Goal: Task Accomplishment & Management: Manage account settings

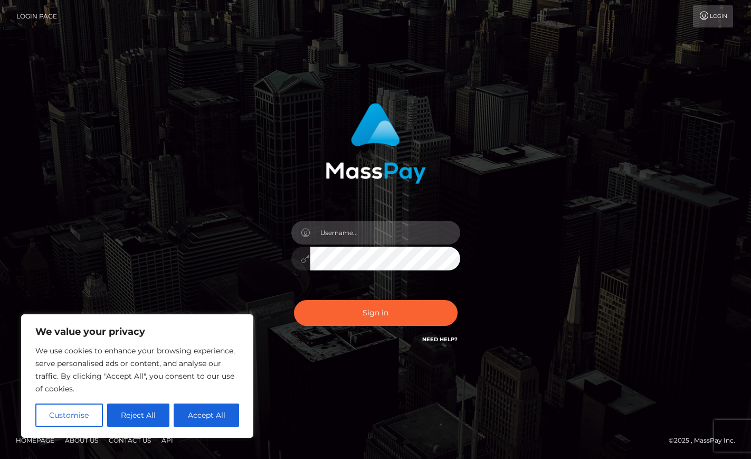
type input "[EMAIL_ADDRESS][DOMAIN_NAME]"
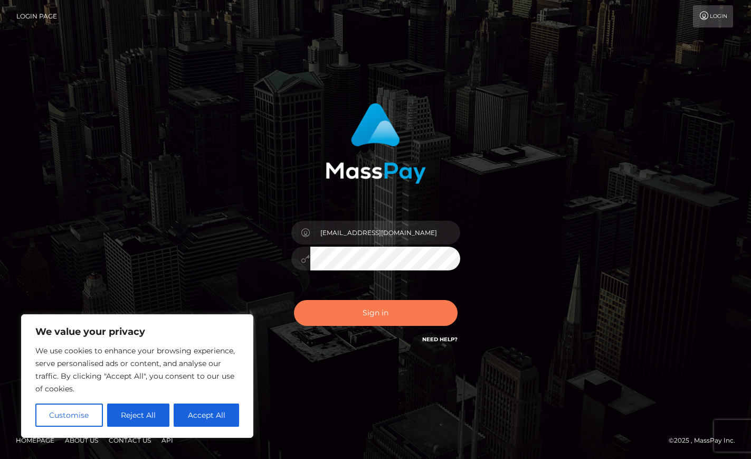
click at [396, 320] on button "Sign in" at bounding box center [376, 313] width 164 height 26
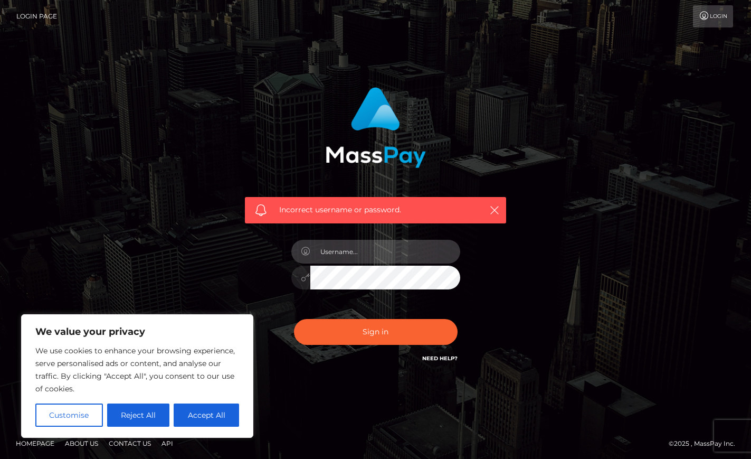
type input "[EMAIL_ADDRESS][DOMAIN_NAME]"
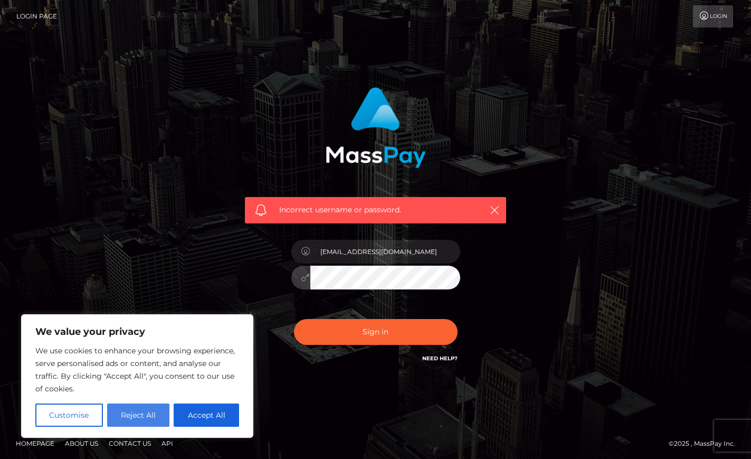
click at [146, 408] on button "Reject All" at bounding box center [138, 414] width 63 height 23
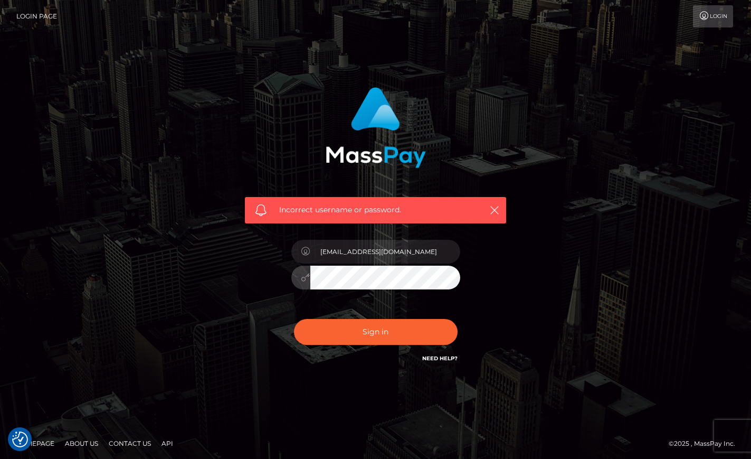
click at [375, 331] on button "Sign in" at bounding box center [376, 332] width 164 height 26
type input "[EMAIL_ADDRESS][DOMAIN_NAME]"
click at [375, 331] on button "Sign in" at bounding box center [376, 332] width 164 height 26
drag, startPoint x: 0, startPoint y: 0, endPoint x: 498, endPoint y: 346, distance: 606.3
click at [498, 346] on div "Incorrect username or password." at bounding box center [375, 225] width 277 height 293
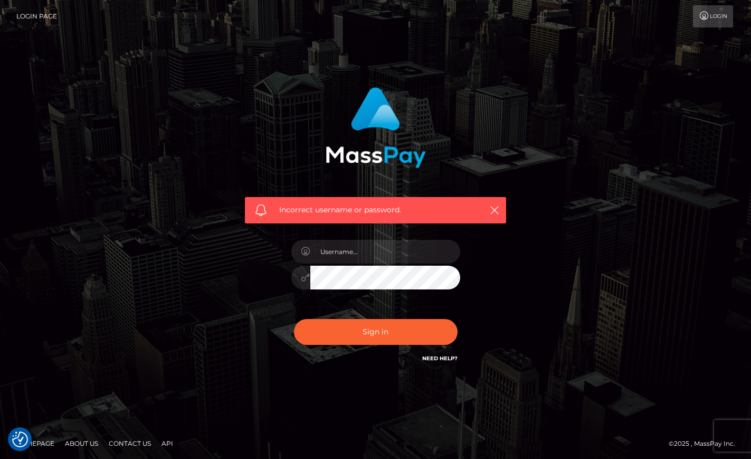
click at [433, 355] on link "Need Help?" at bounding box center [439, 358] width 35 height 7
click at [366, 245] on input "text" at bounding box center [385, 252] width 150 height 24
type input "[EMAIL_ADDRESS][DOMAIN_NAME]"
click at [375, 331] on button "Sign in" at bounding box center [376, 332] width 164 height 26
type input "yourgoddesslanaa@gmail.com"
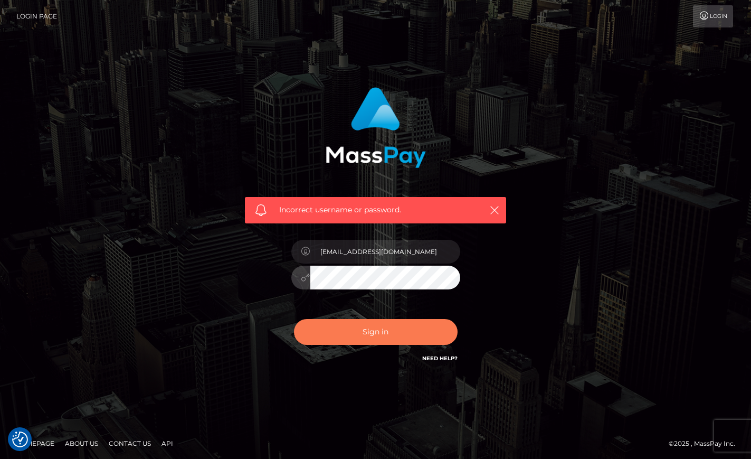
click at [392, 327] on button "Sign in" at bounding box center [376, 332] width 164 height 26
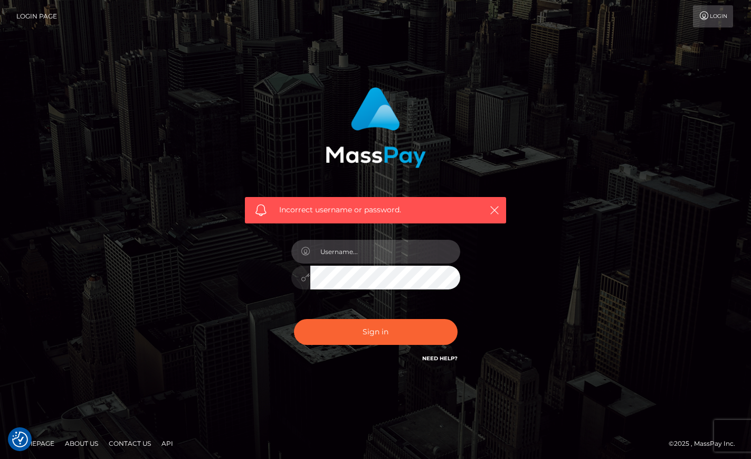
type input "[EMAIL_ADDRESS][DOMAIN_NAME]"
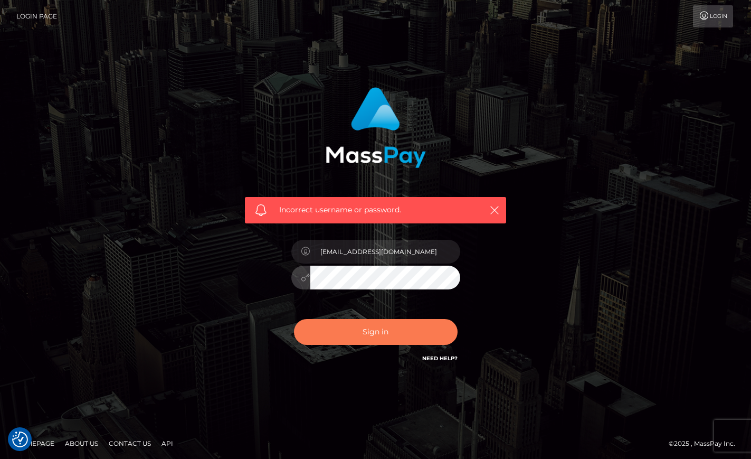
click at [382, 335] on button "Sign in" at bounding box center [376, 332] width 164 height 26
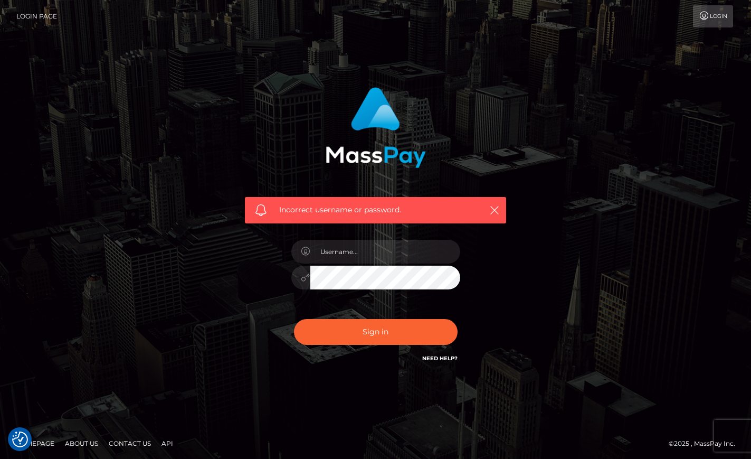
click at [548, 281] on div "Incorrect username or password." at bounding box center [376, 230] width 602 height 303
click at [422, 259] on input "text" at bounding box center [385, 252] width 150 height 24
type input "yourgoddesslanaa@gmail.com"
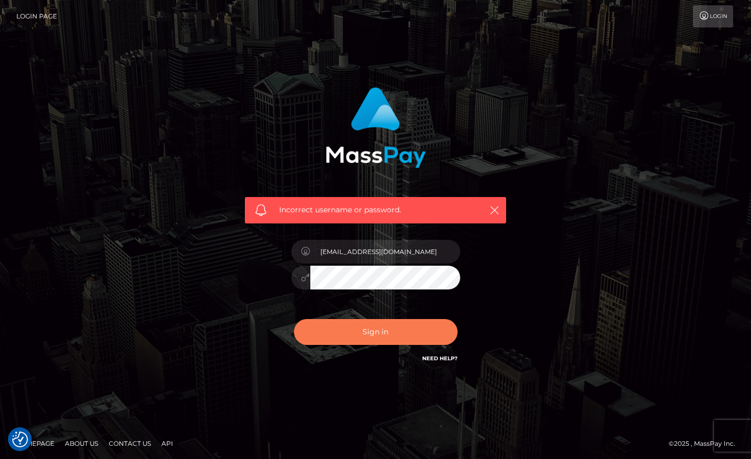
click at [382, 328] on button "Sign in" at bounding box center [376, 332] width 164 height 26
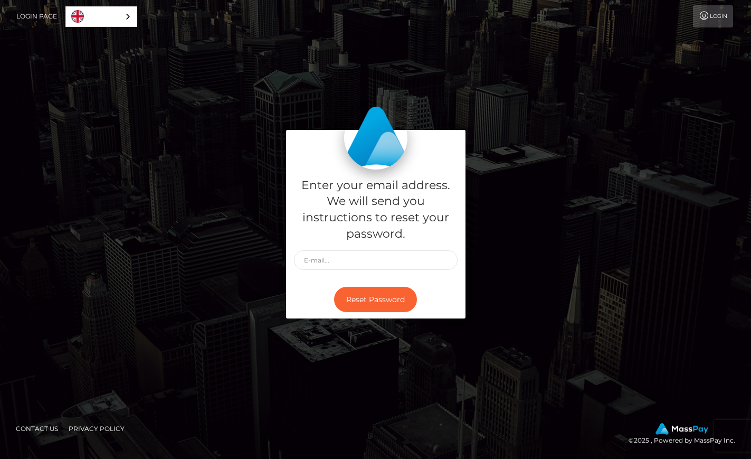
click at [368, 391] on div "Enter your email address. We will send you instructions to reset your password.…" at bounding box center [375, 230] width 751 height 358
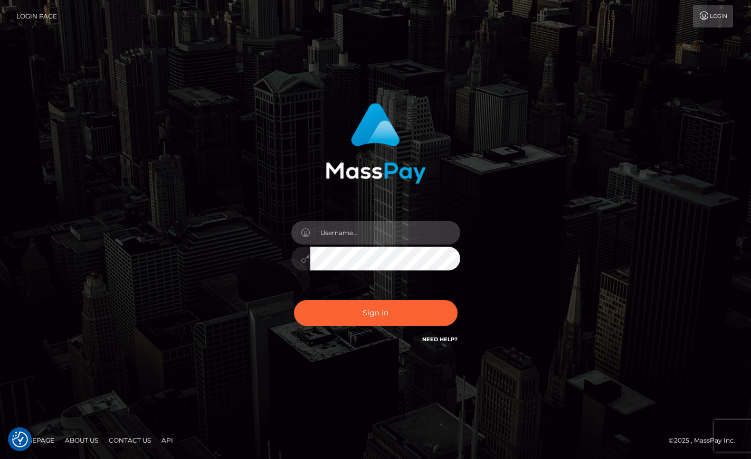
type input "[EMAIL_ADDRESS][DOMAIN_NAME]"
click at [713, 10] on link "Login" at bounding box center [713, 16] width 40 height 22
click at [36, 21] on link "Login Page" at bounding box center [36, 16] width 41 height 22
click at [375, 312] on button "Sign in" at bounding box center [376, 313] width 164 height 26
